Goal: Find specific fact: Find specific fact

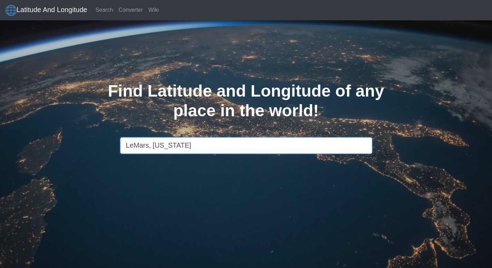
click at [273, 146] on input "LeMars, Iowa" at bounding box center [246, 145] width 252 height 17
click at [104, 10] on link "Search" at bounding box center [104, 10] width 23 height 14
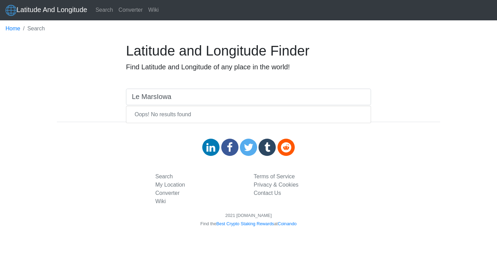
type input "Le MarsIowa"
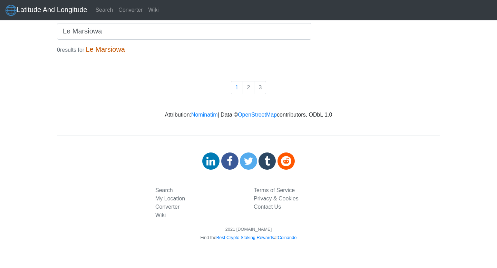
click at [111, 50] on h1 "Le Marsiowa" at bounding box center [105, 49] width 39 height 8
click at [112, 50] on h1 "Le Marsiowa" at bounding box center [105, 49] width 39 height 8
drag, startPoint x: 131, startPoint y: 52, endPoint x: 50, endPoint y: 49, distance: 80.8
click at [50, 49] on main "Le Marsiowa 0 results for Le Marsiowa 1 2 3" at bounding box center [248, 57] width 497 height 74
drag, startPoint x: 50, startPoint y: 49, endPoint x: 98, endPoint y: 114, distance: 80.5
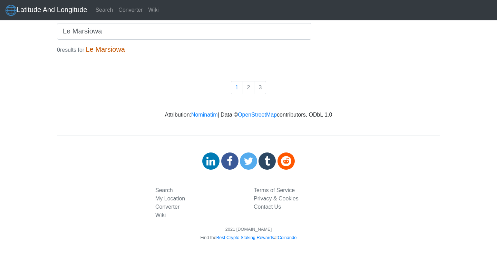
click at [98, 114] on p "Attribution: Nominatim | Data © OpenStreetMap contributors, ODbL 1.0" at bounding box center [248, 115] width 497 height 8
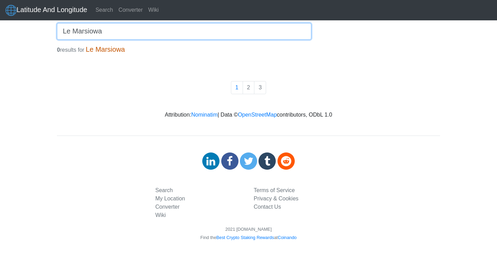
drag, startPoint x: 104, startPoint y: 32, endPoint x: 0, endPoint y: 23, distance: 104.3
click at [0, 23] on main "Le Marsiowa 0 results for Le Marsiowa 1 2 3" at bounding box center [248, 57] width 497 height 74
type input "0"
type input "LeMars"
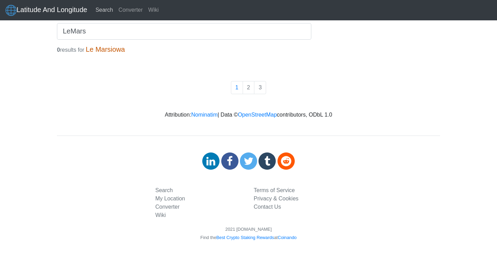
click at [101, 11] on link "Search" at bounding box center [104, 10] width 23 height 14
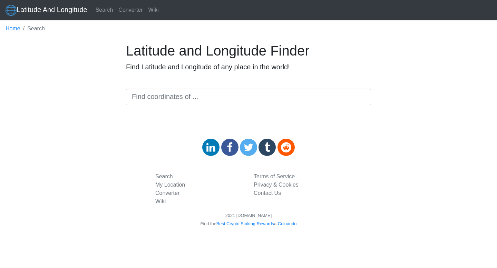
click at [142, 99] on input "text" at bounding box center [248, 97] width 245 height 17
type input "LeMars"
